Goal: Task Accomplishment & Management: Use online tool/utility

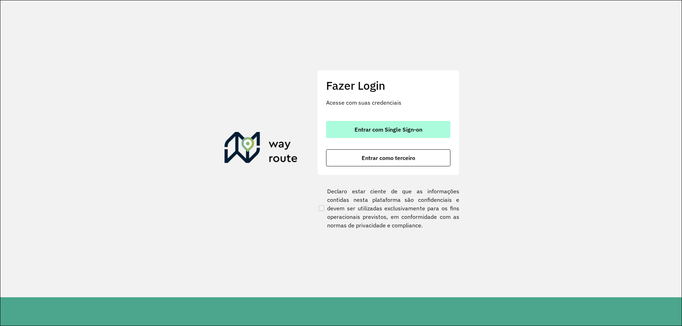
click at [362, 137] on button "Entrar com Single Sign-on" at bounding box center [388, 129] width 124 height 17
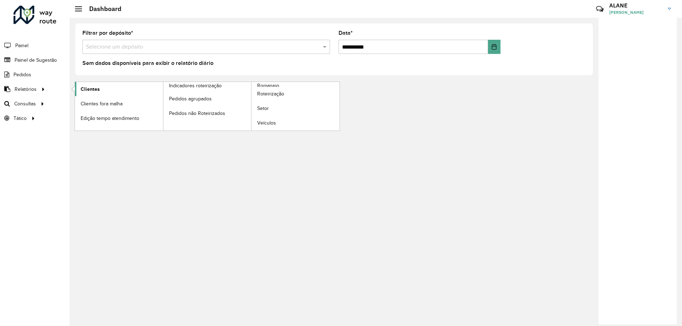
click at [112, 89] on link "Clientes" at bounding box center [119, 89] width 88 height 14
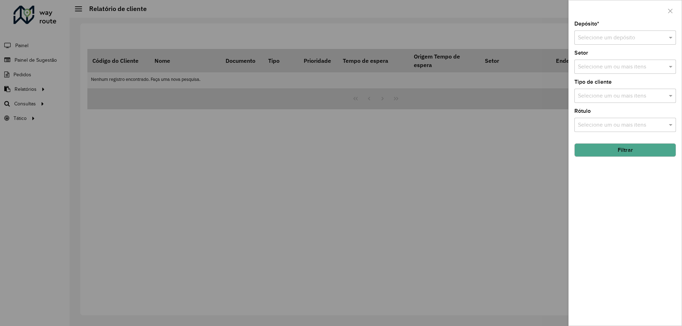
click at [586, 38] on input "text" at bounding box center [618, 38] width 80 height 9
click at [590, 69] on span "CDD Olinda" at bounding box center [591, 70] width 29 height 6
click at [605, 154] on button "Filtrar" at bounding box center [625, 149] width 102 height 13
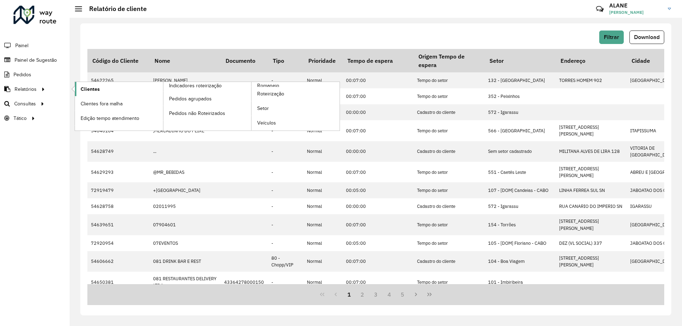
click at [86, 89] on span "Clientes" at bounding box center [90, 89] width 19 height 7
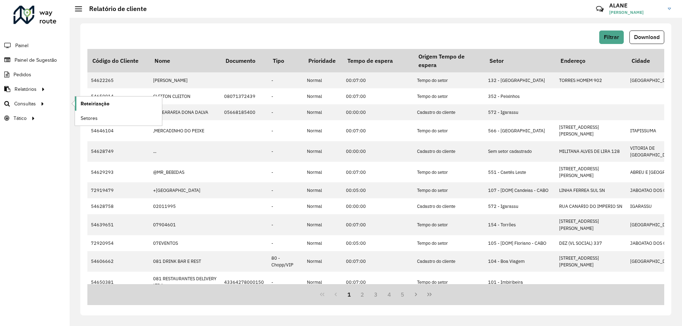
click at [85, 103] on span "Roteirização" at bounding box center [95, 103] width 29 height 7
click at [44, 58] on span "Painel de Sugestão" at bounding box center [37, 59] width 44 height 7
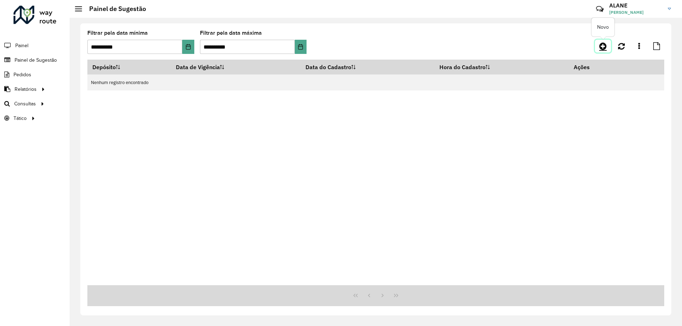
click at [602, 47] on icon at bounding box center [602, 46] width 7 height 9
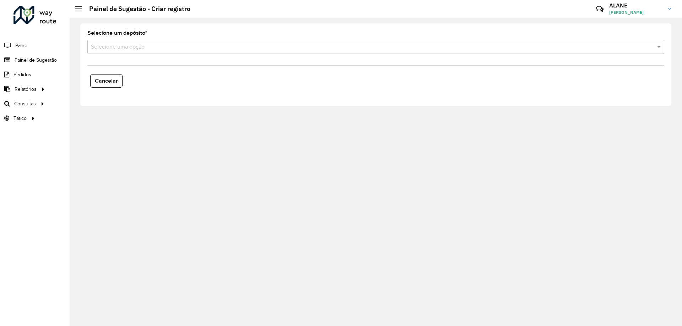
click at [104, 49] on input "text" at bounding box center [368, 47] width 555 height 9
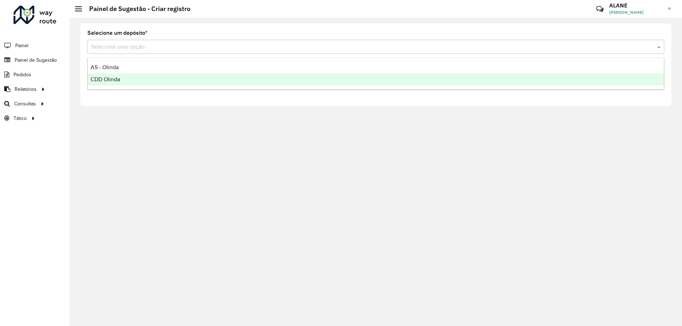
click at [113, 80] on span "CDD Olinda" at bounding box center [105, 79] width 29 height 6
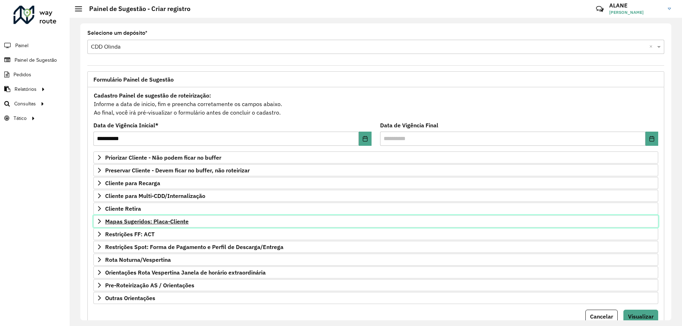
click at [145, 222] on span "Mapas Sugeridos: Placa-Cliente" at bounding box center [146, 222] width 83 height 6
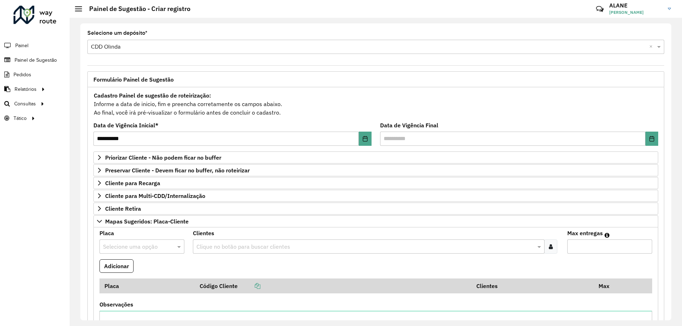
click at [128, 245] on input "text" at bounding box center [135, 247] width 64 height 9
type input "*******"
click at [134, 227] on div "QYJ4B16" at bounding box center [142, 230] width 84 height 12
click at [211, 248] on input "text" at bounding box center [365, 247] width 341 height 9
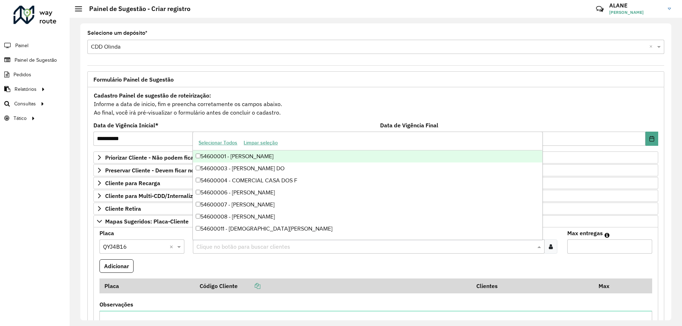
paste input "*****"
type input "*****"
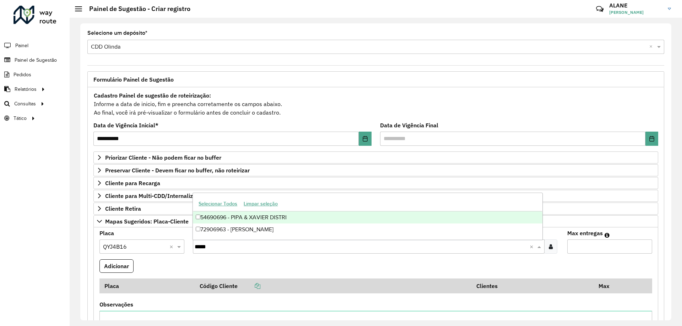
click at [244, 219] on div "54690696 - PIPA & XAVIER DISTRI" at bounding box center [367, 218] width 349 height 12
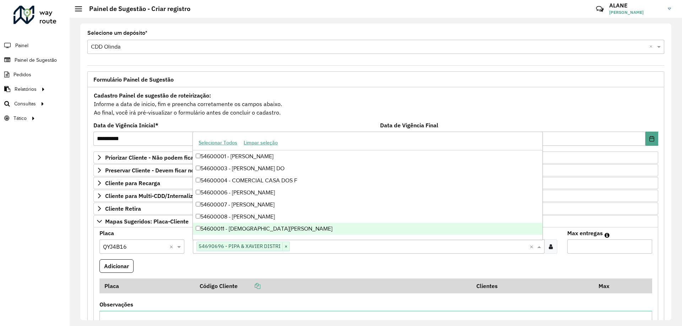
click at [571, 249] on input "Max entregas" at bounding box center [609, 247] width 85 height 14
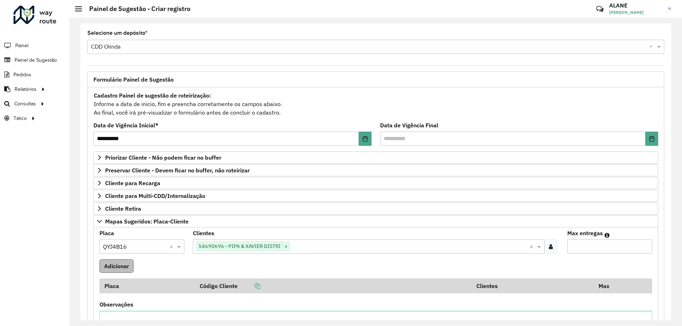
type input "*"
click at [121, 267] on button "Adicionar" at bounding box center [116, 266] width 34 height 13
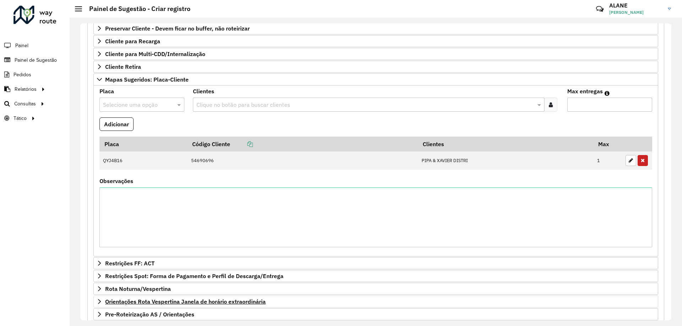
scroll to position [199, 0]
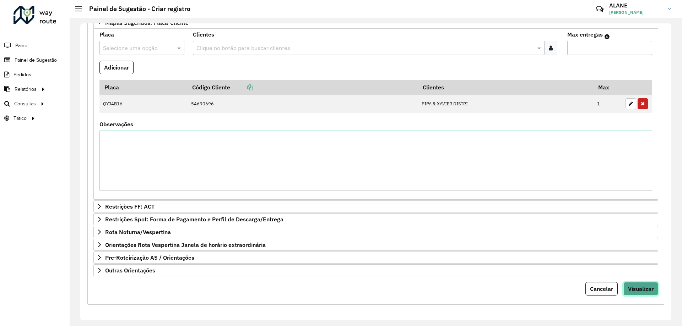
click at [641, 293] on span "Visualizar" at bounding box center [641, 289] width 26 height 7
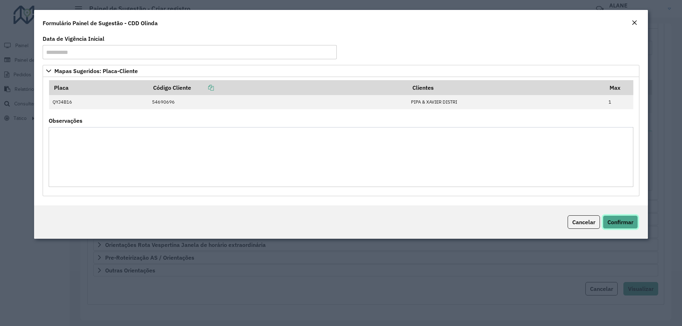
click at [631, 223] on span "Confirmar" at bounding box center [620, 222] width 26 height 7
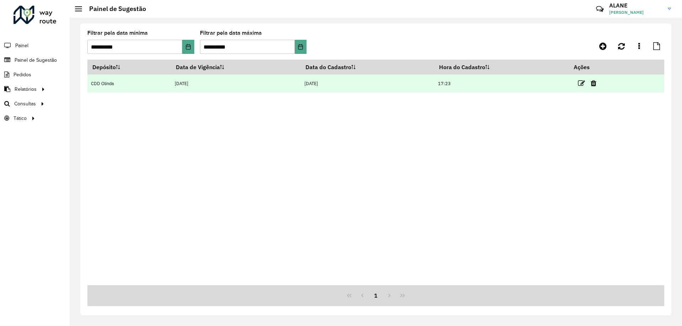
click at [579, 81] on td at bounding box center [590, 84] width 43 height 18
click at [583, 83] on icon at bounding box center [581, 83] width 7 height 7
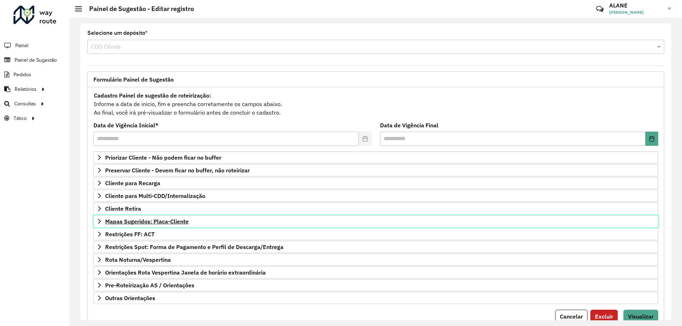
click at [161, 222] on span "Mapas Sugeridos: Placa-Cliente" at bounding box center [146, 222] width 83 height 6
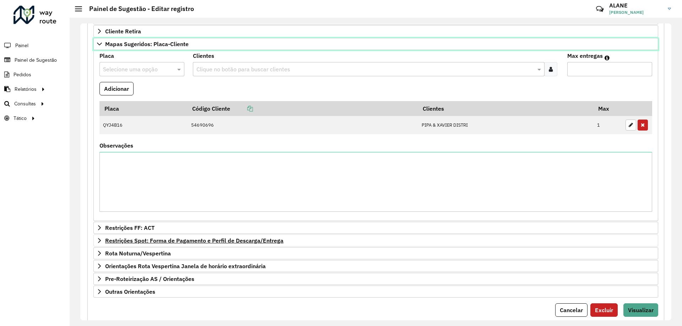
scroll to position [71, 0]
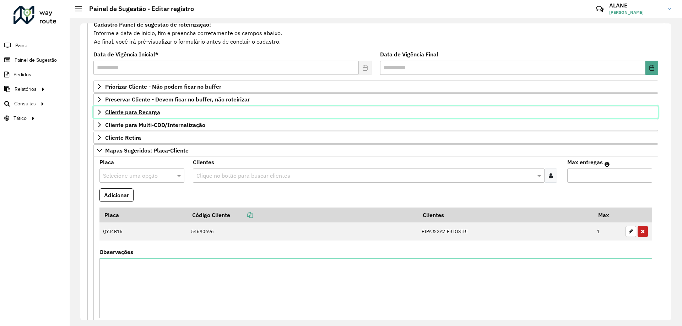
click at [136, 111] on span "Cliente para Recarga" at bounding box center [132, 112] width 55 height 6
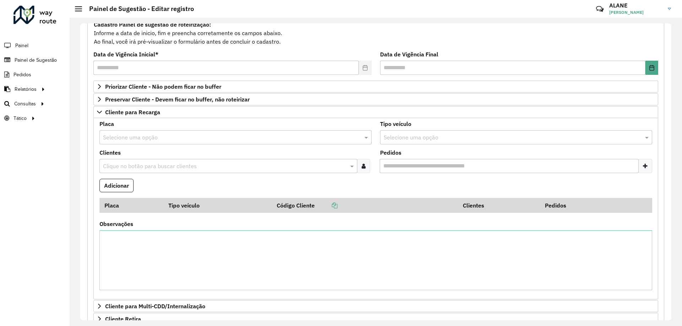
click at [131, 138] on input "text" at bounding box center [228, 138] width 251 height 9
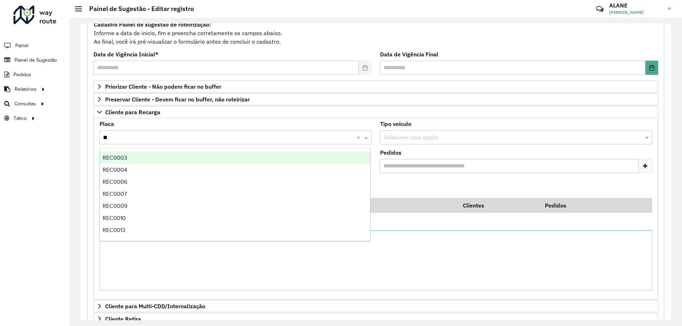
type input "***"
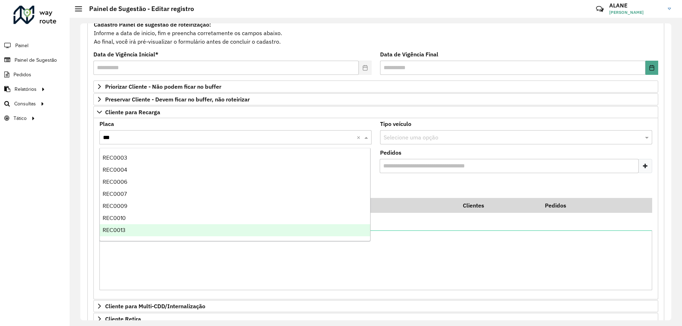
click at [134, 234] on div "REC0013" at bounding box center [235, 230] width 270 height 12
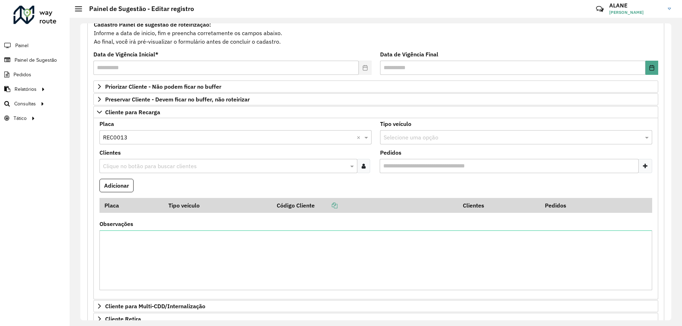
click at [135, 166] on input "text" at bounding box center [224, 166] width 247 height 9
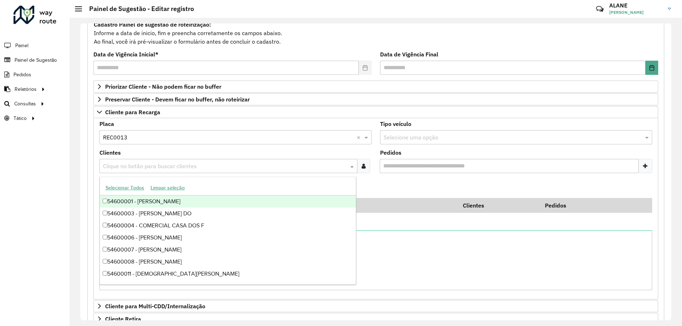
paste input "*****"
type input "*****"
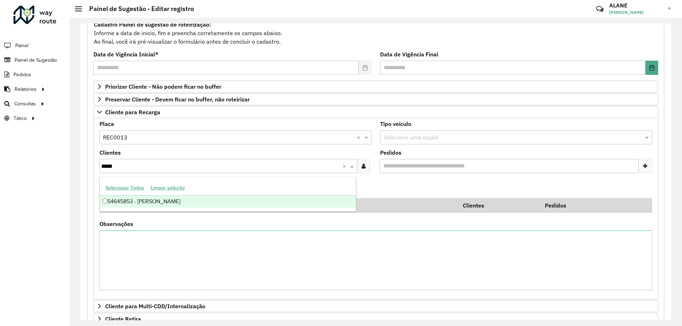
click at [150, 202] on div "54645853 - GINALVA MARIA DA SIL" at bounding box center [228, 202] width 256 height 12
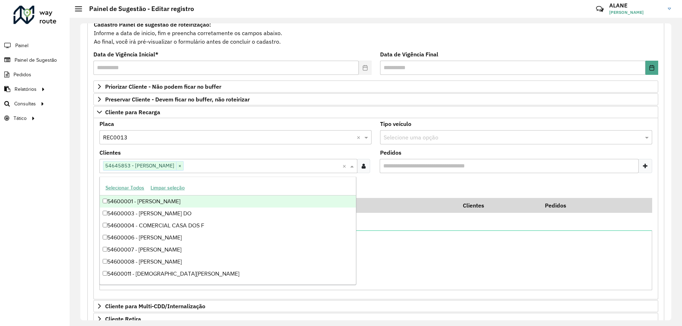
click at [387, 185] on formly-field "Adicionar" at bounding box center [375, 188] width 561 height 19
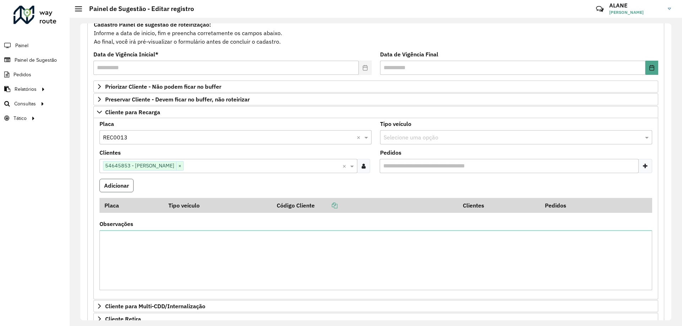
click at [115, 189] on button "Adicionar" at bounding box center [116, 185] width 34 height 13
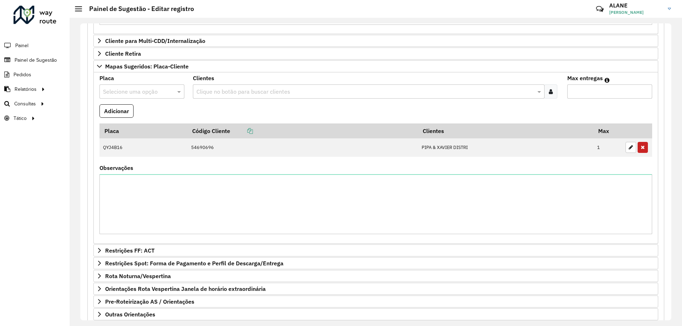
scroll to position [399, 0]
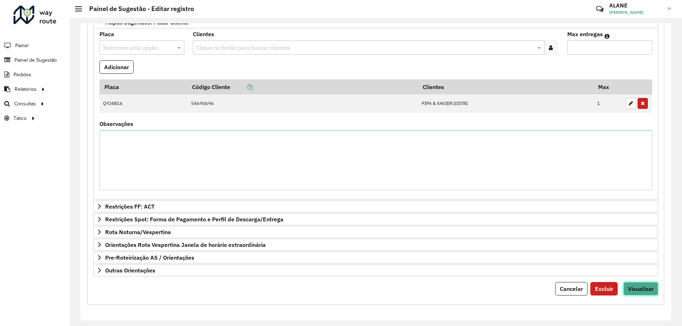
click at [631, 289] on span "Visualizar" at bounding box center [641, 289] width 26 height 7
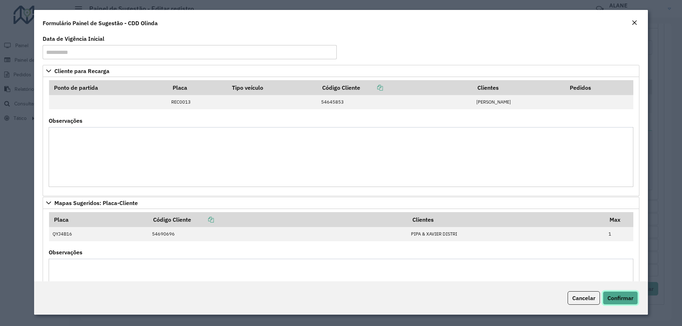
click at [608, 294] on button "Confirmar" at bounding box center [620, 298] width 35 height 13
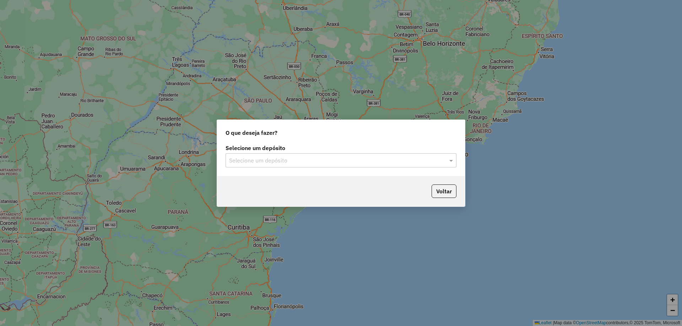
click at [252, 157] on input "text" at bounding box center [334, 161] width 210 height 9
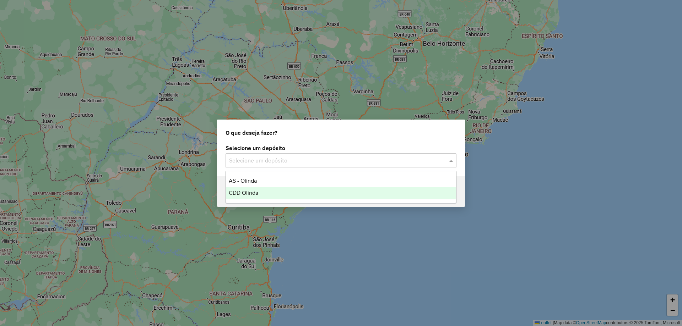
click at [260, 190] on div "CDD Olinda" at bounding box center [341, 193] width 230 height 12
